Goal: Task Accomplishment & Management: Use online tool/utility

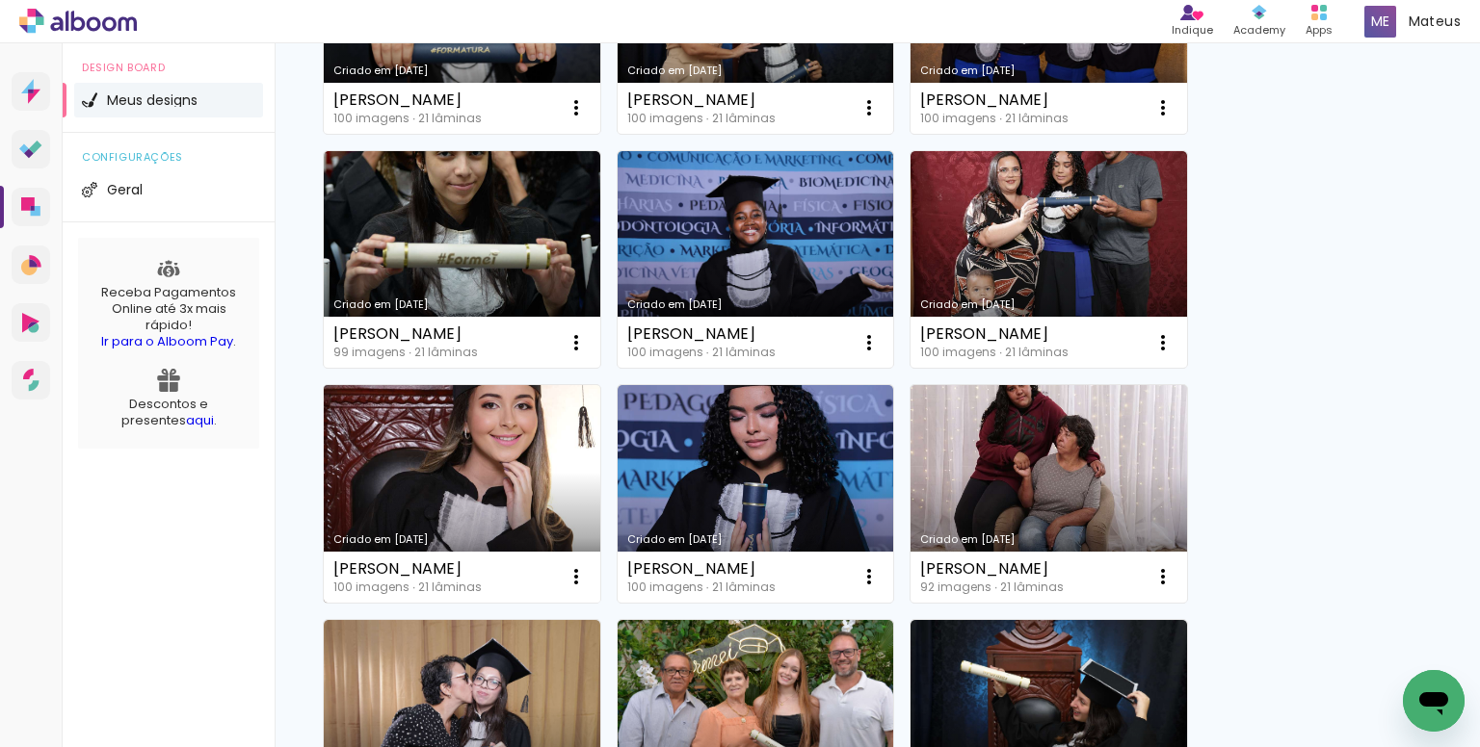
scroll to position [385, 0]
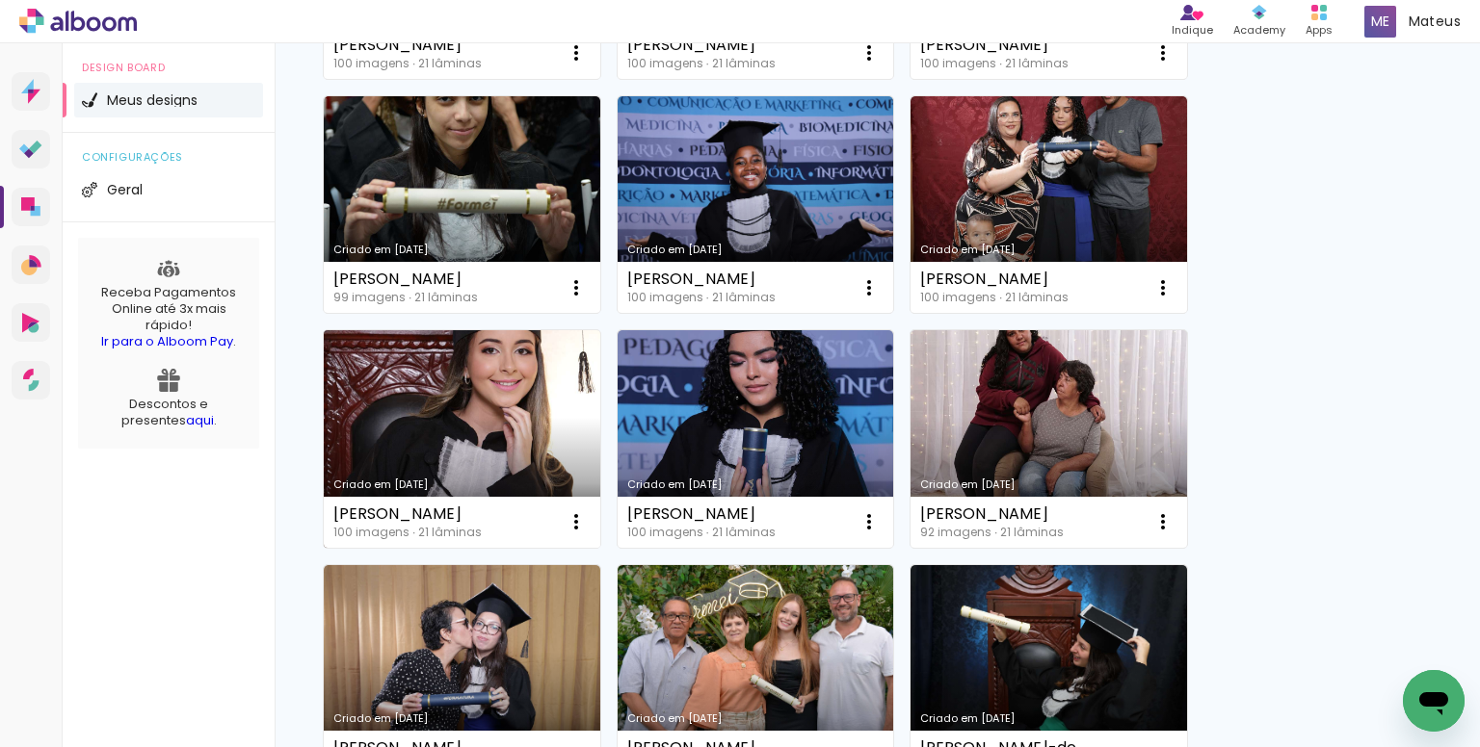
click at [466, 410] on link "Criado em [DATE]" at bounding box center [462, 439] width 276 height 218
